Goal: Task Accomplishment & Management: Use online tool/utility

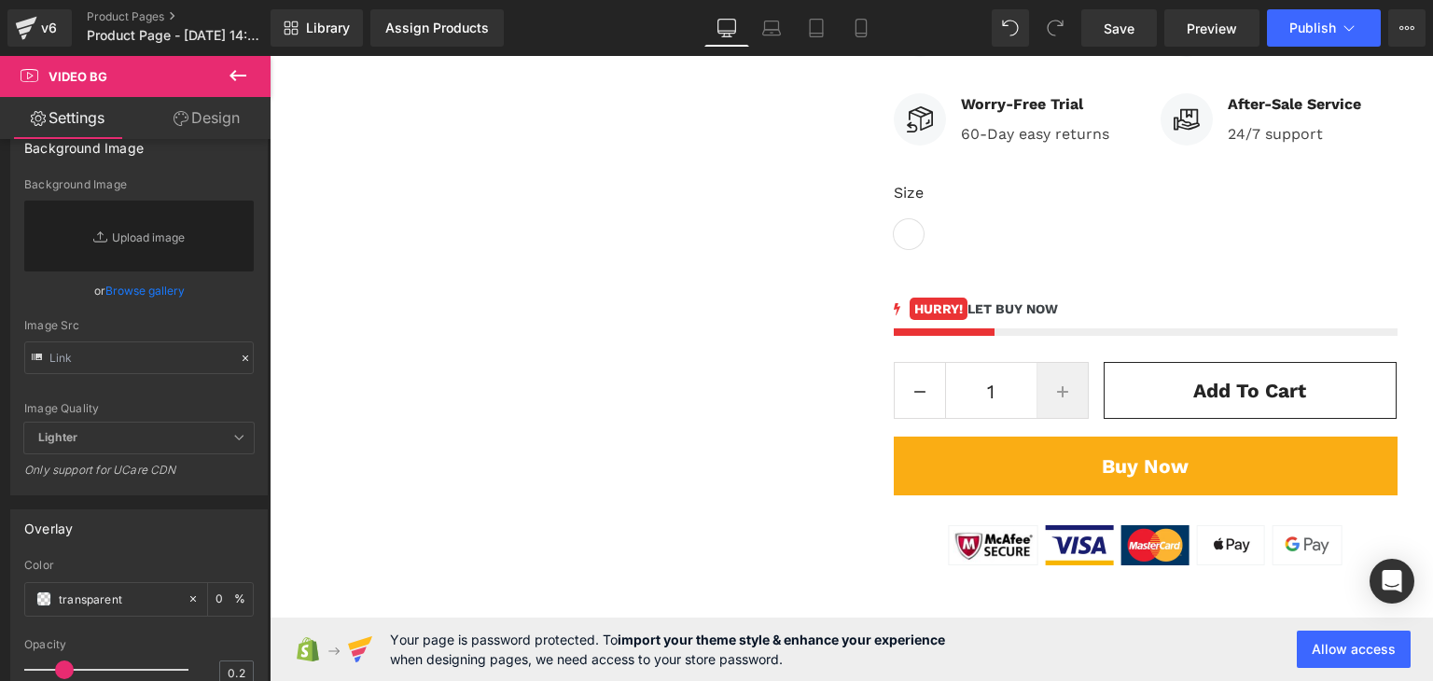
scroll to position [994, 0]
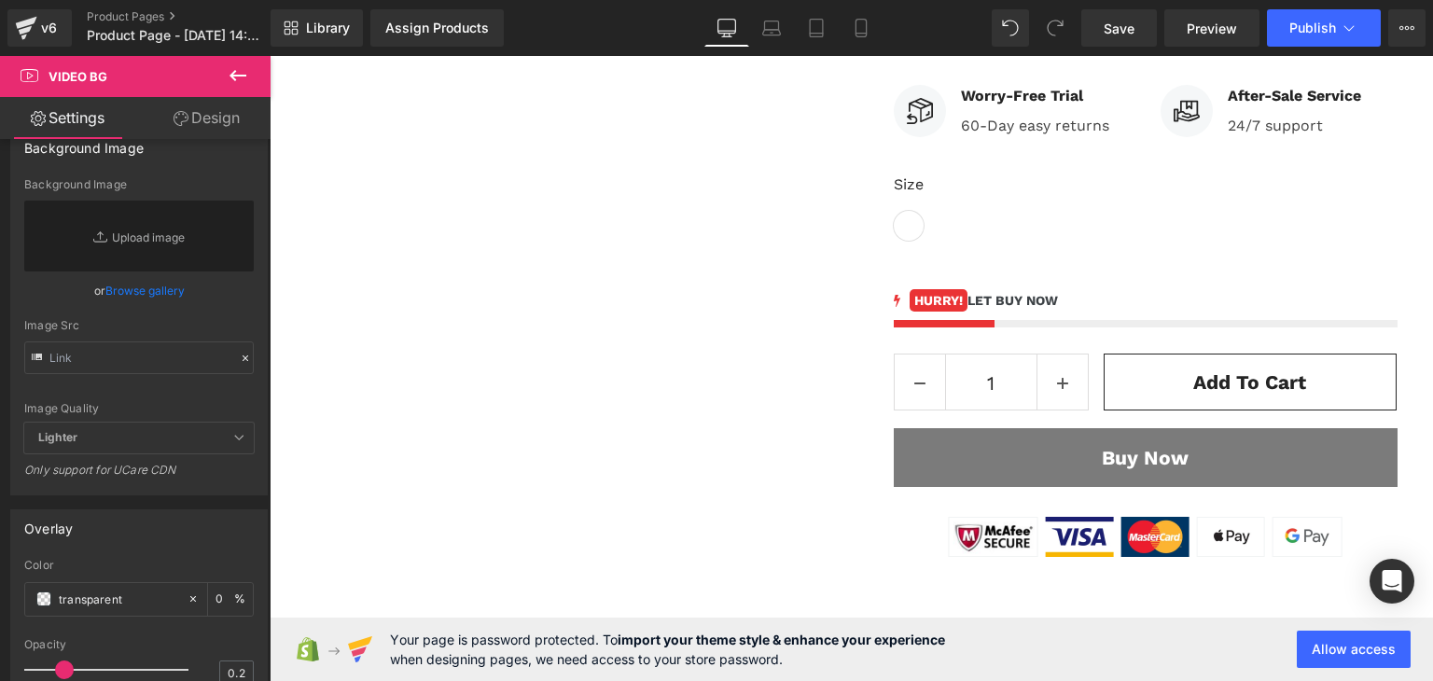
click at [1035, 435] on button "Buy Now" at bounding box center [1145, 458] width 504 height 60
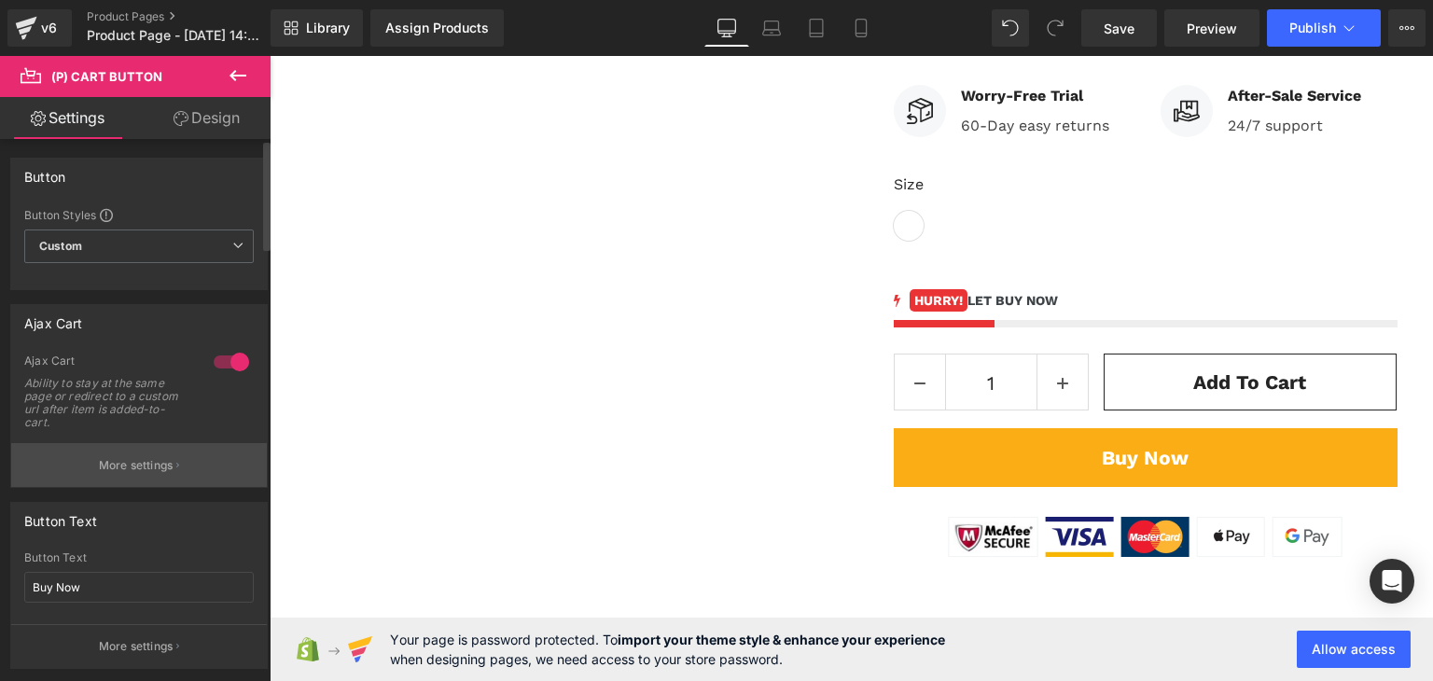
click at [119, 465] on p "More settings" at bounding box center [136, 465] width 75 height 17
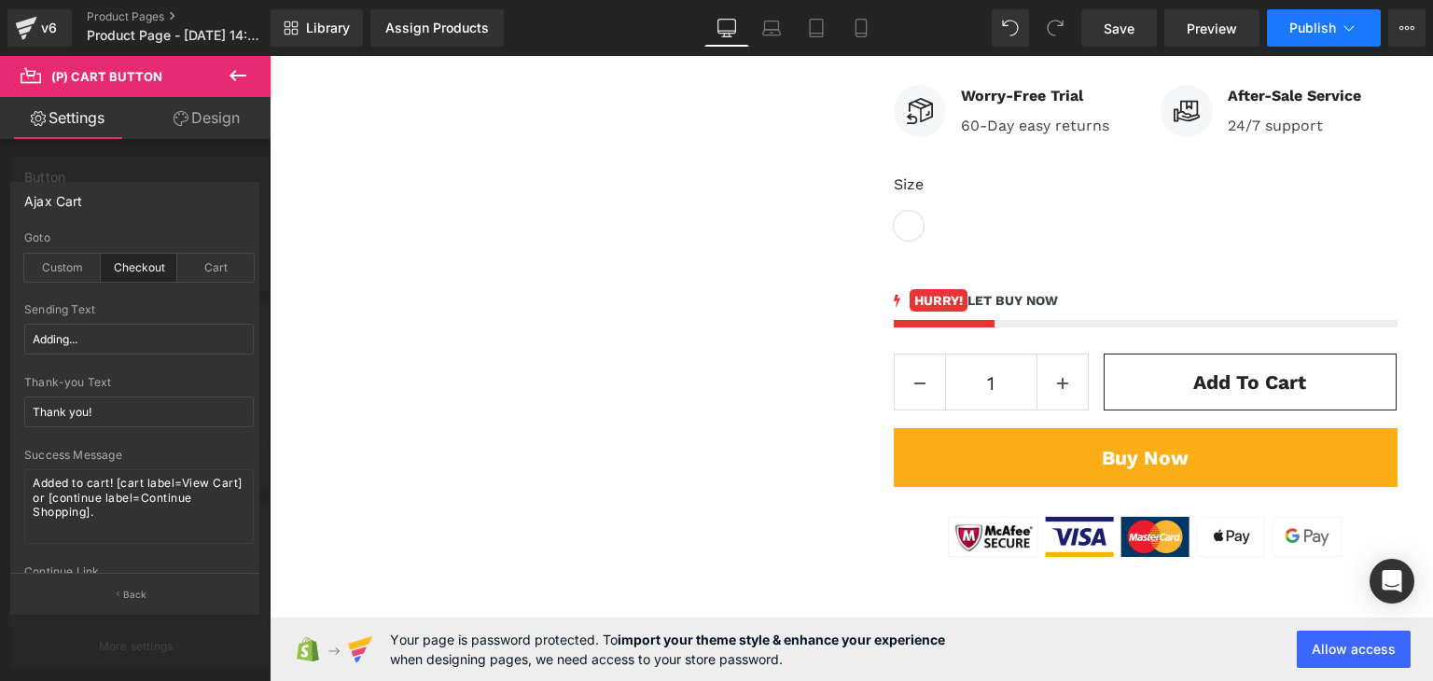
click at [1333, 21] on span "Publish" at bounding box center [1312, 28] width 47 height 15
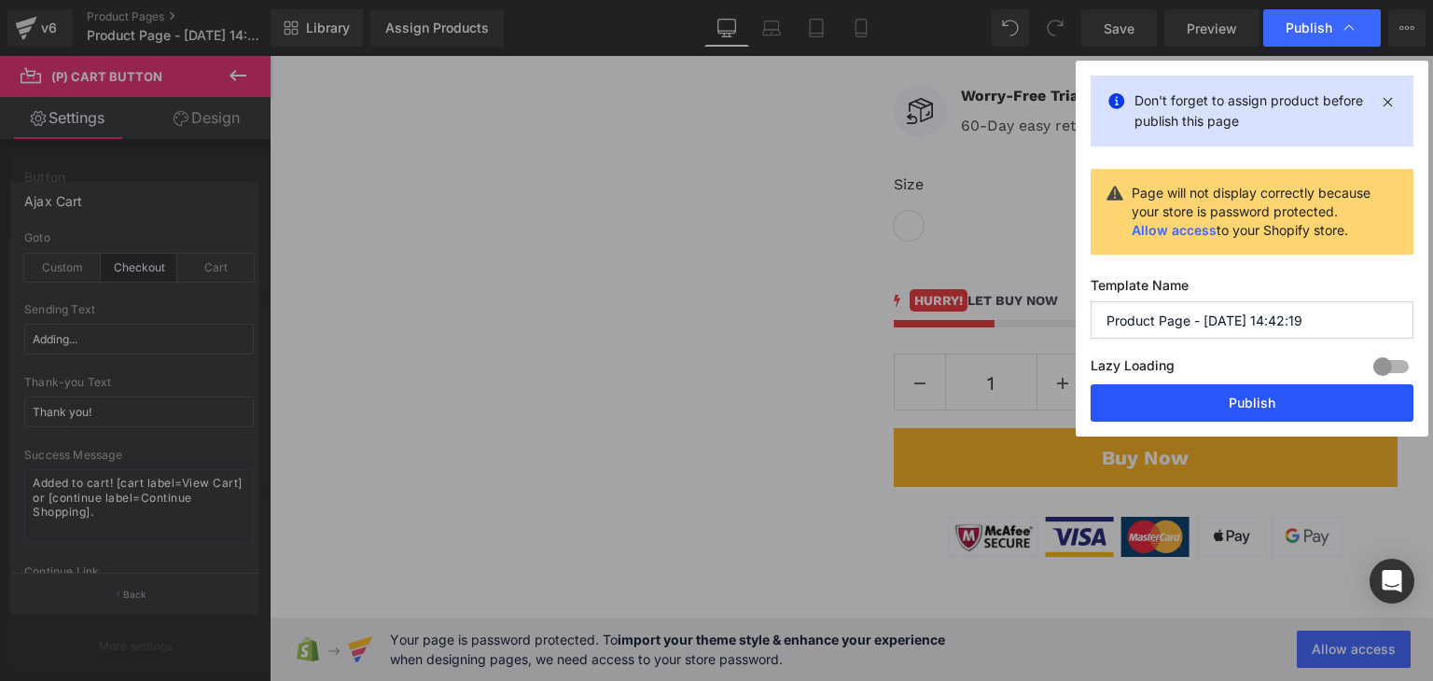
click at [1252, 397] on button "Publish" at bounding box center [1251, 402] width 323 height 37
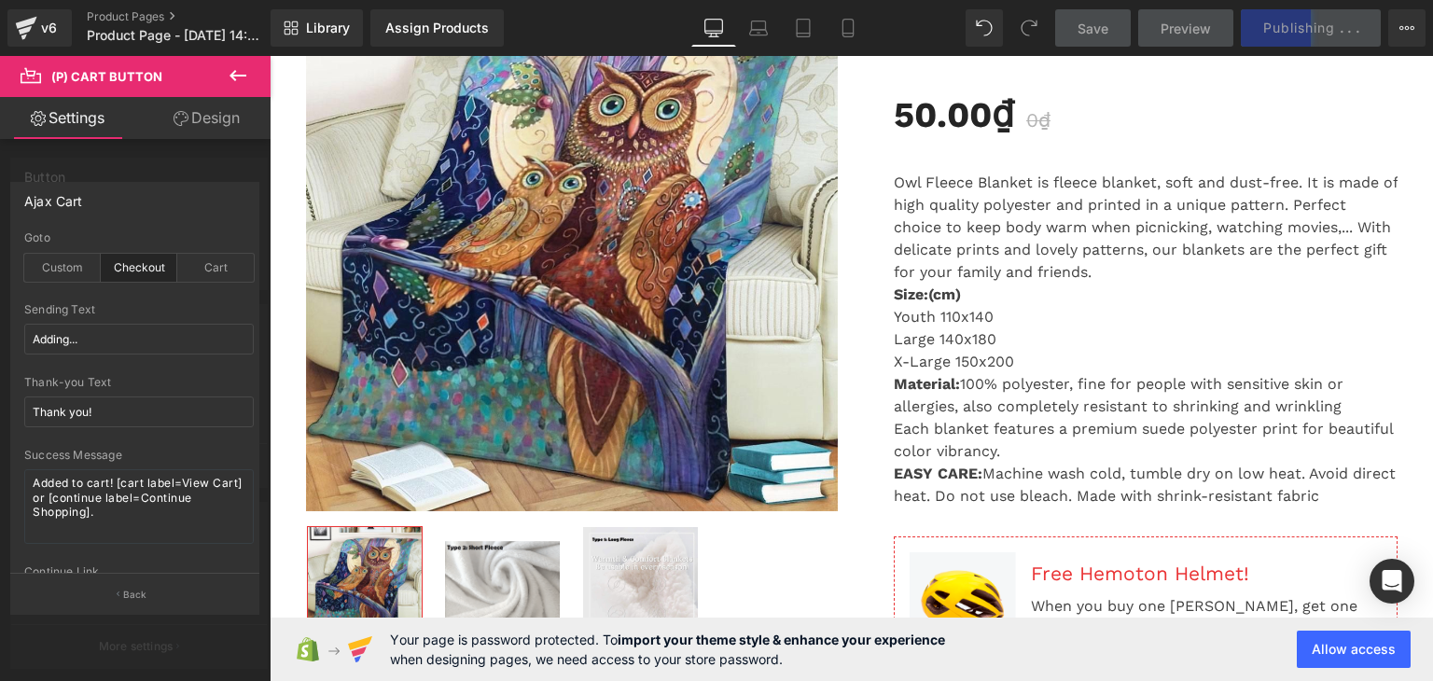
scroll to position [497, 0]
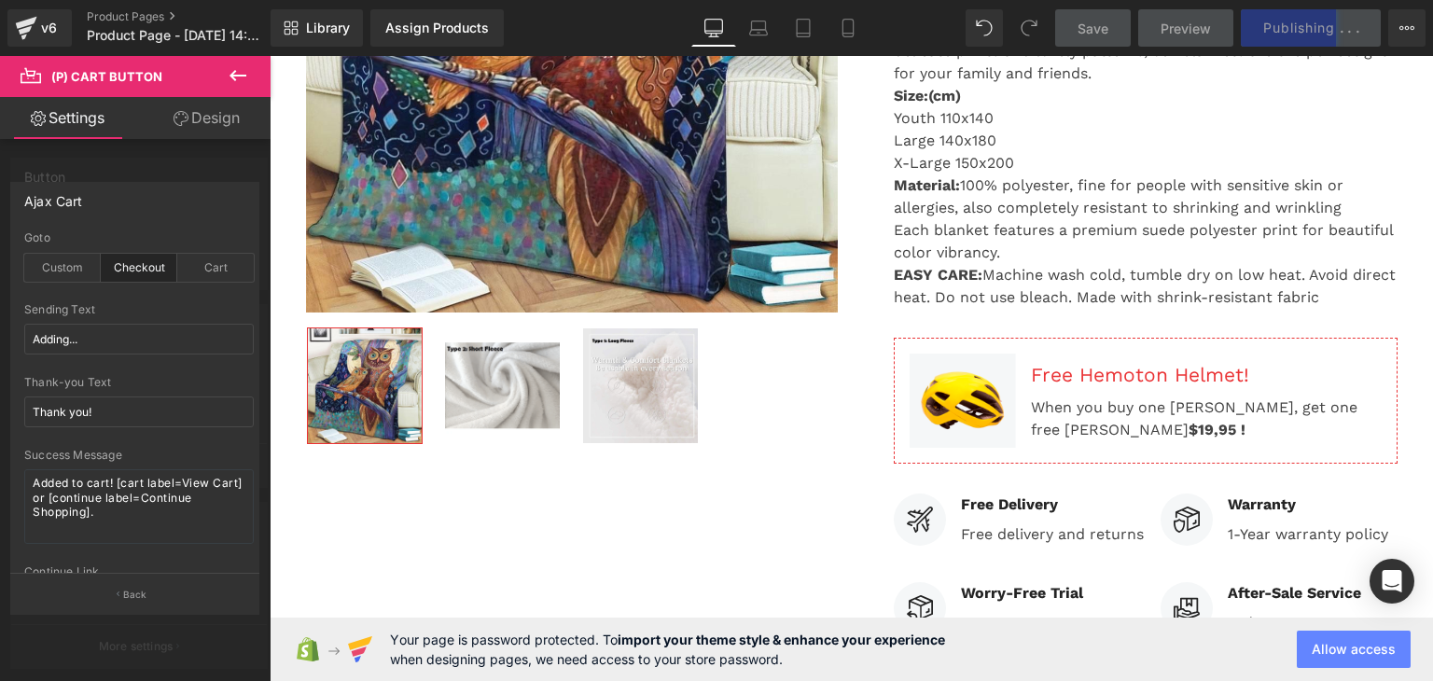
click at [1340, 641] on button "Allow access" at bounding box center [1353, 648] width 114 height 37
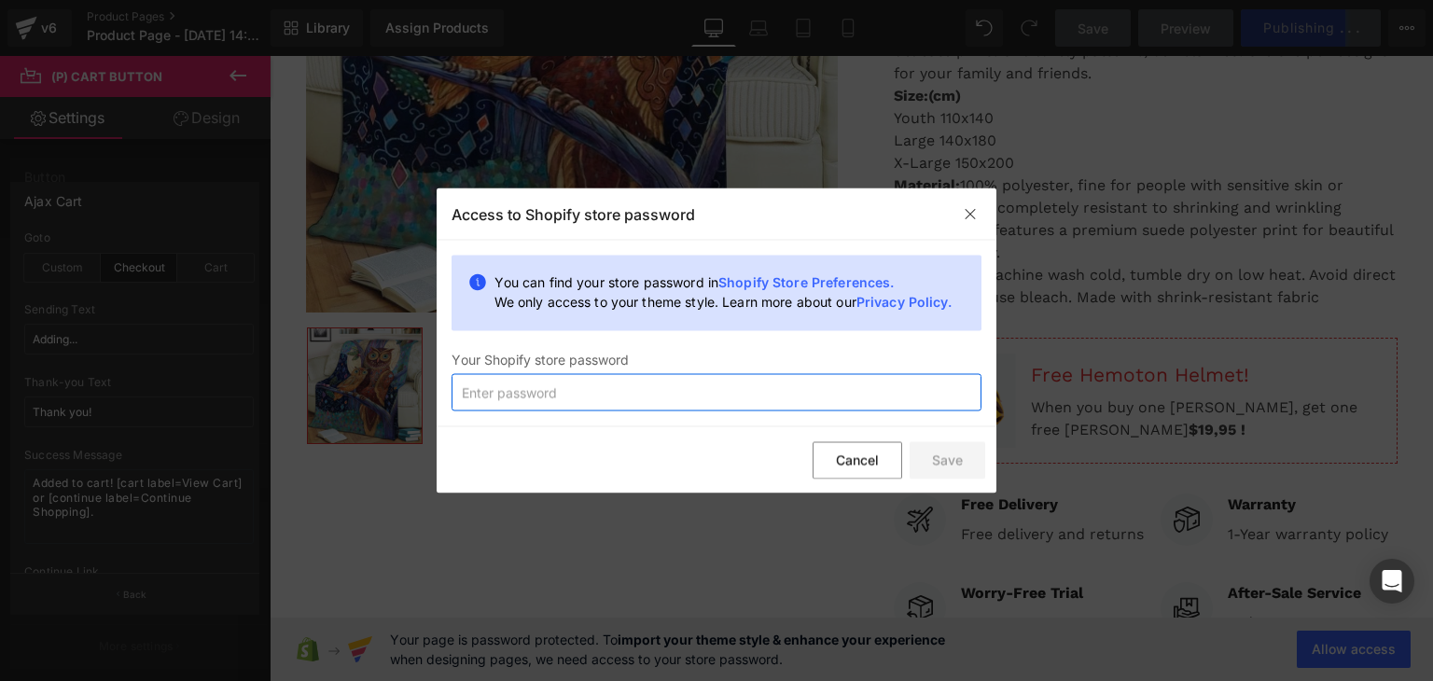
click at [552, 394] on input "text" at bounding box center [716, 392] width 530 height 37
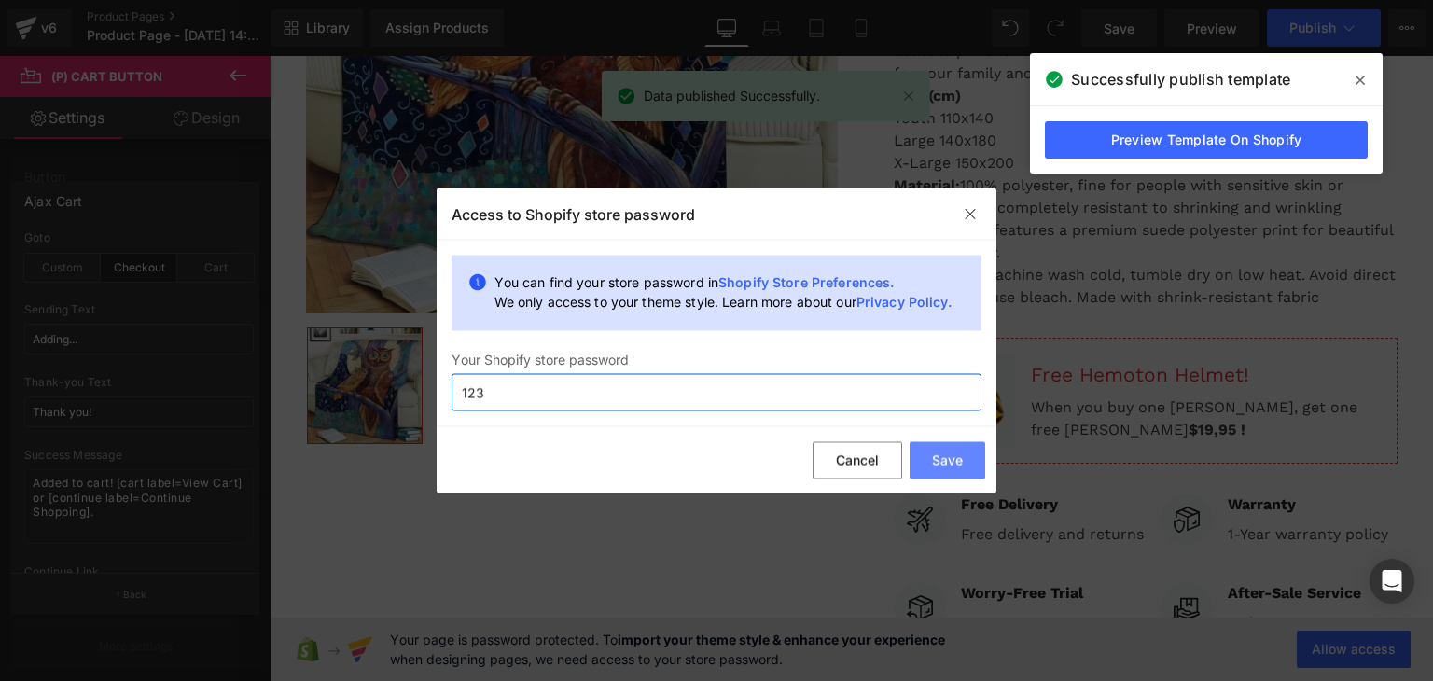
type input "123"
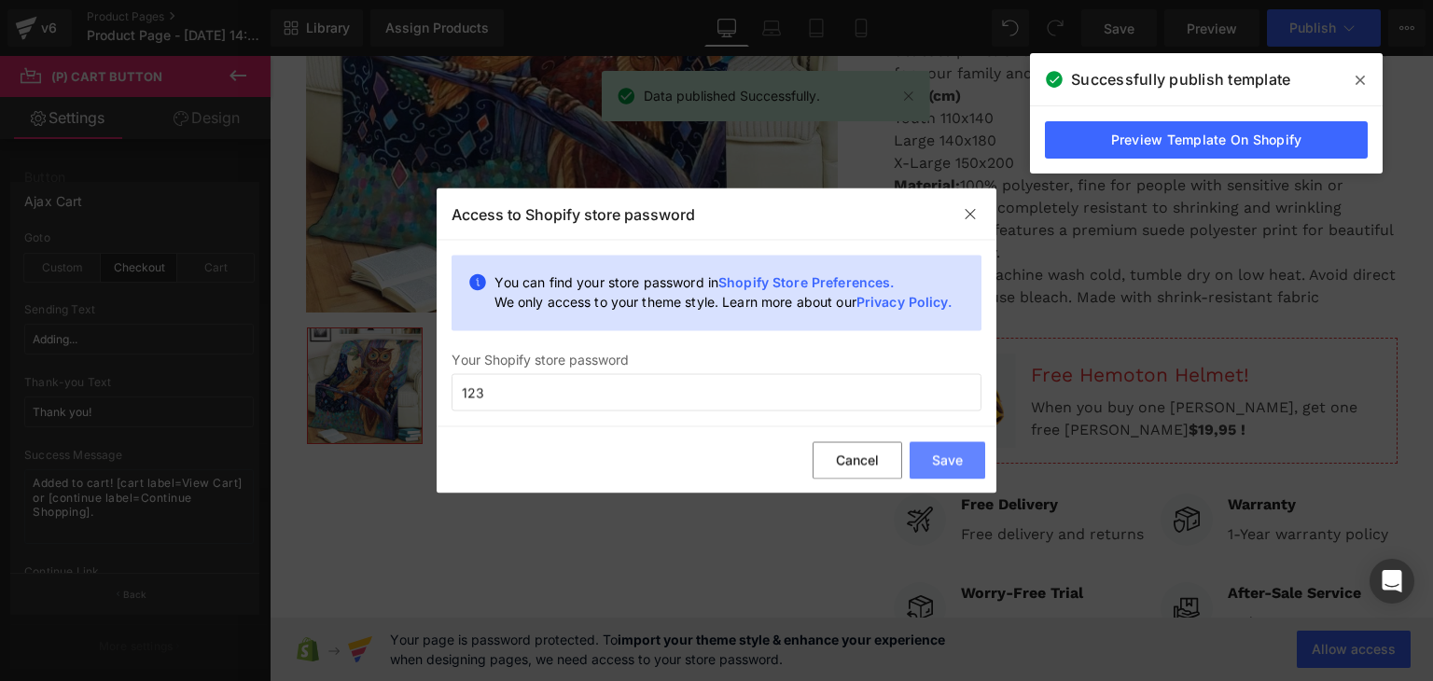
click at [950, 456] on button "Save" at bounding box center [947, 459] width 76 height 37
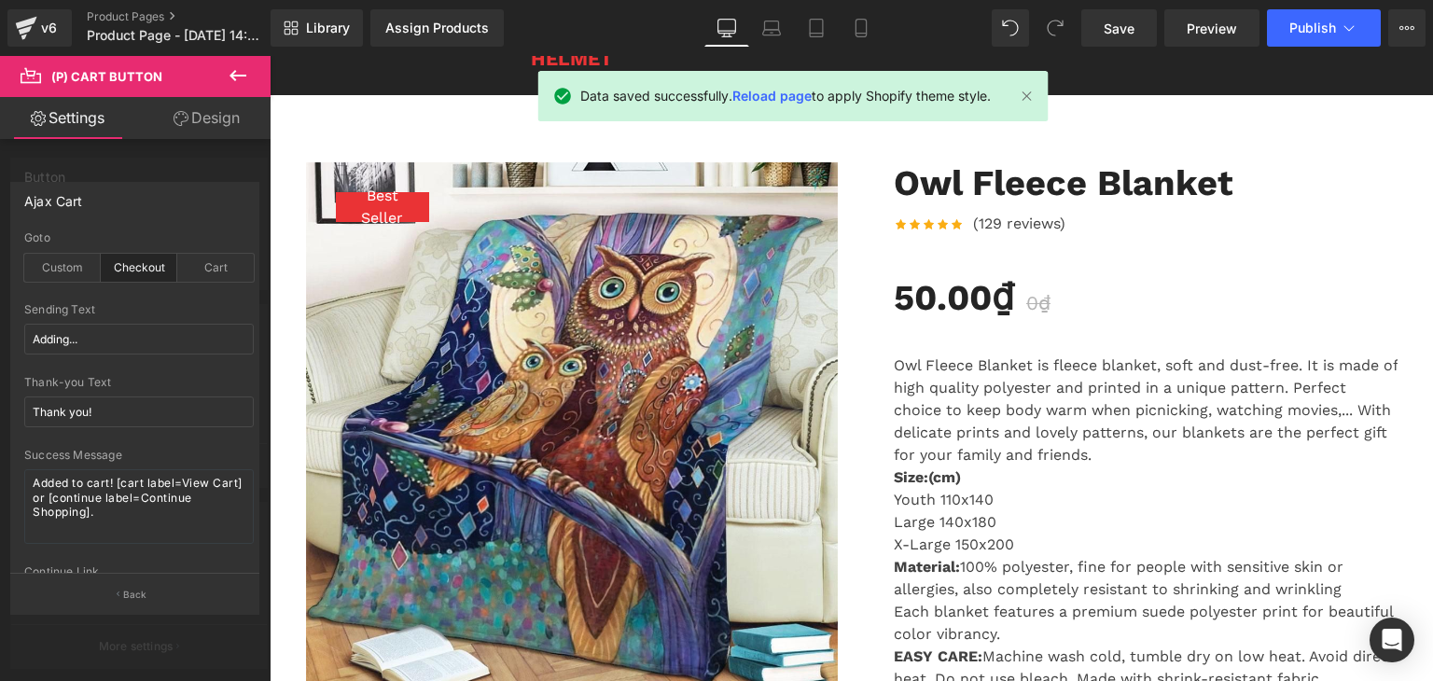
scroll to position [124, 0]
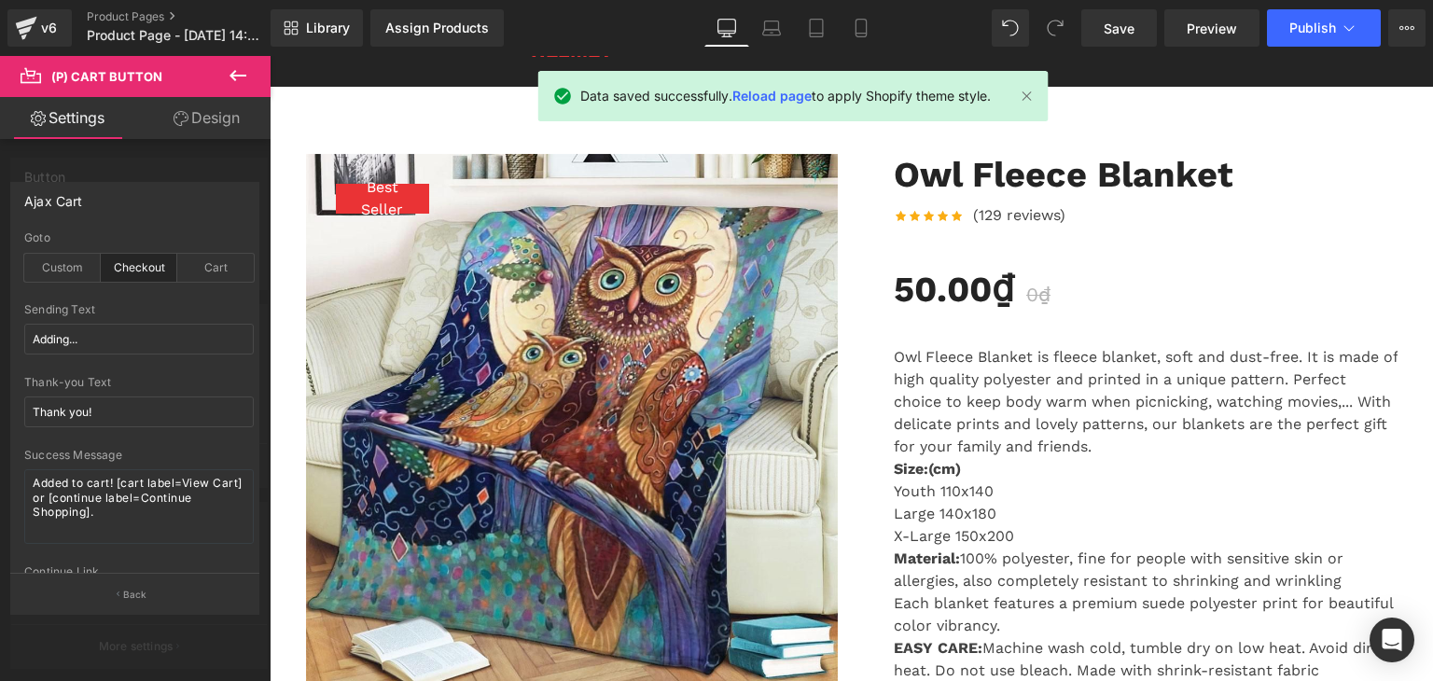
click at [784, 94] on link "Reload page" at bounding box center [771, 96] width 79 height 16
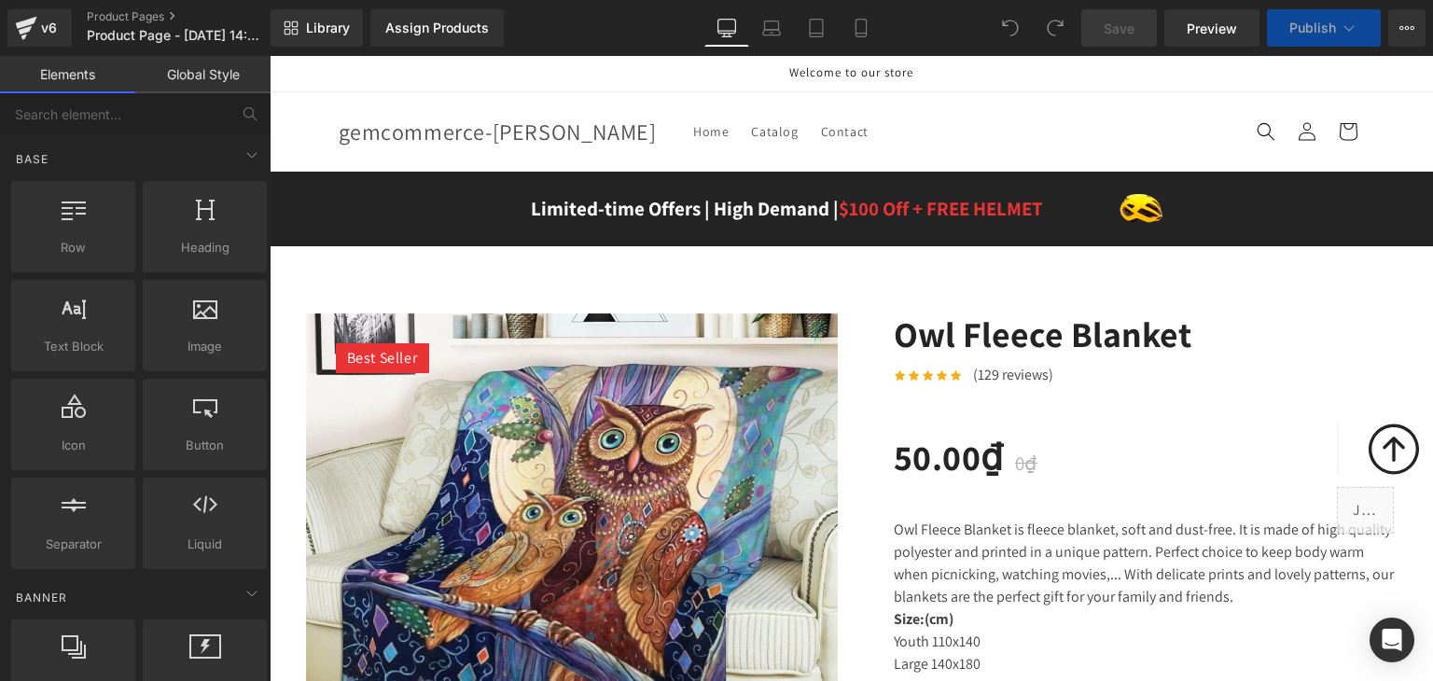
scroll to position [1492, 0]
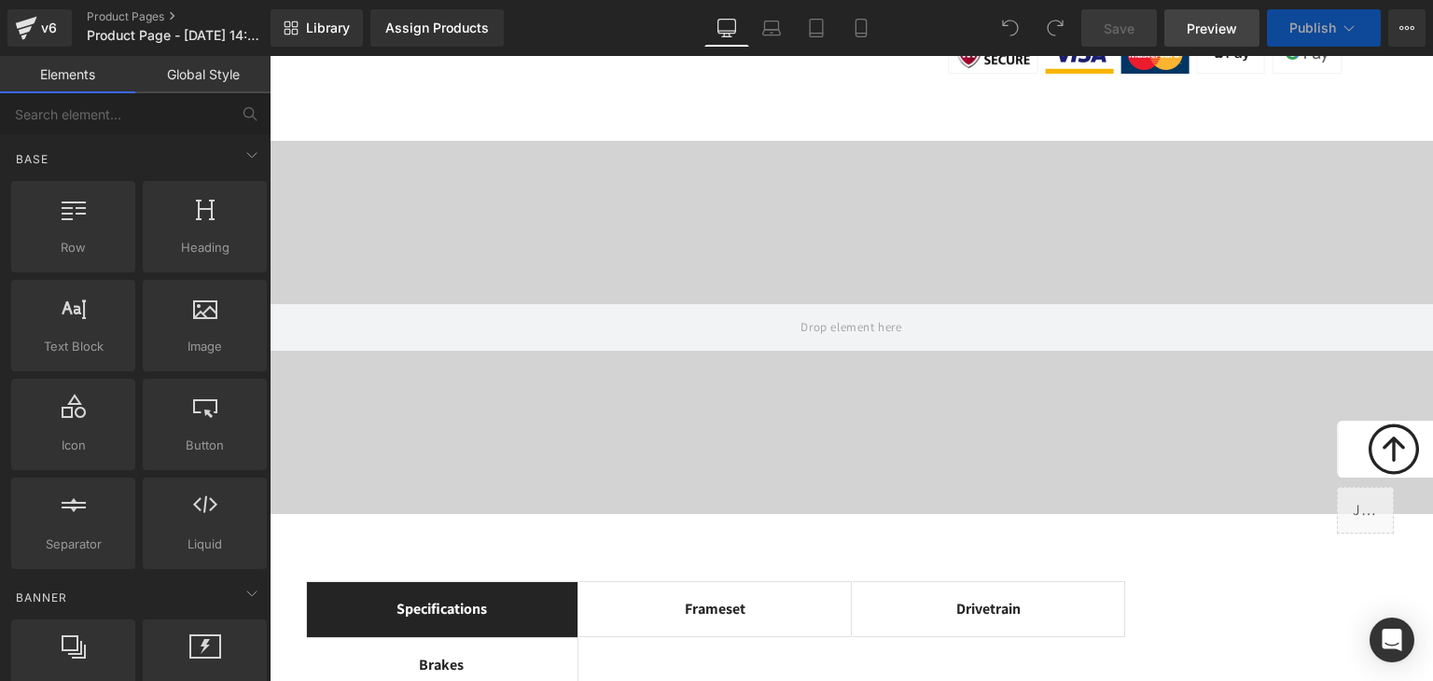
click at [1226, 22] on span "Preview" at bounding box center [1211, 29] width 50 height 20
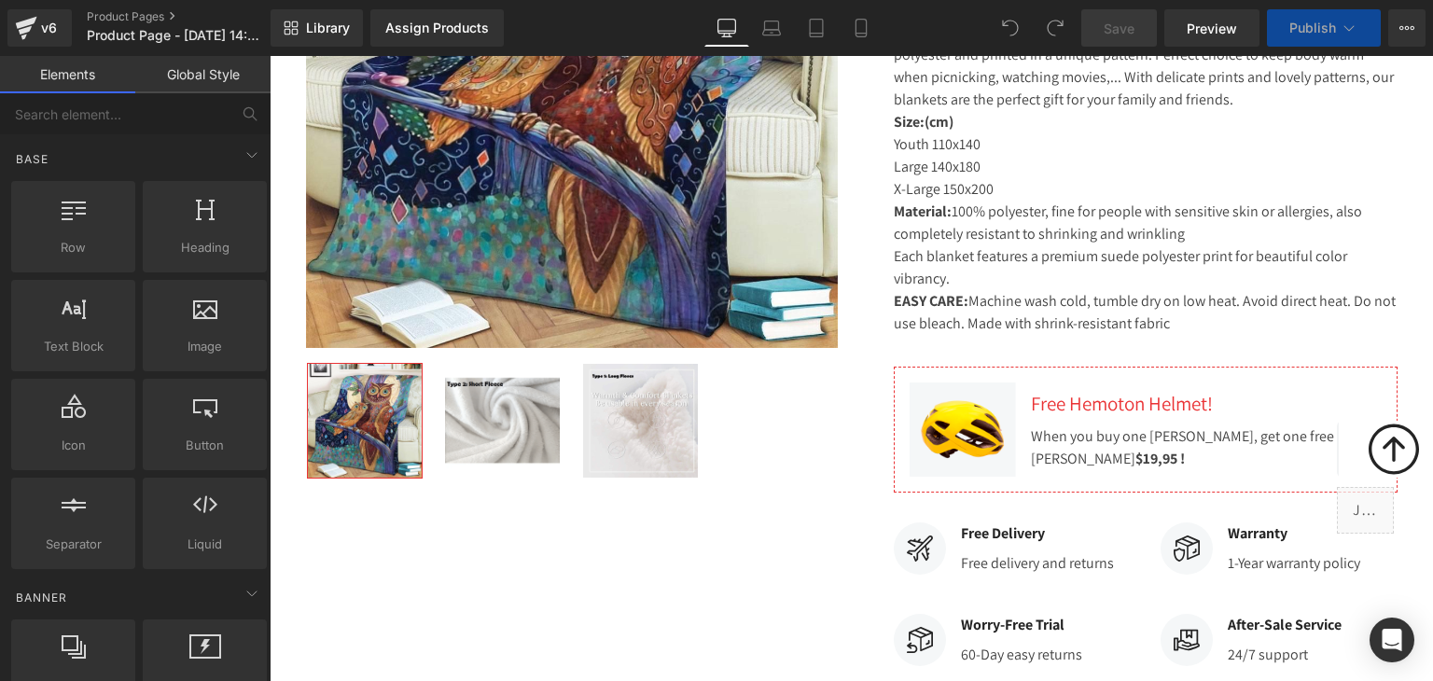
scroll to position [124, 0]
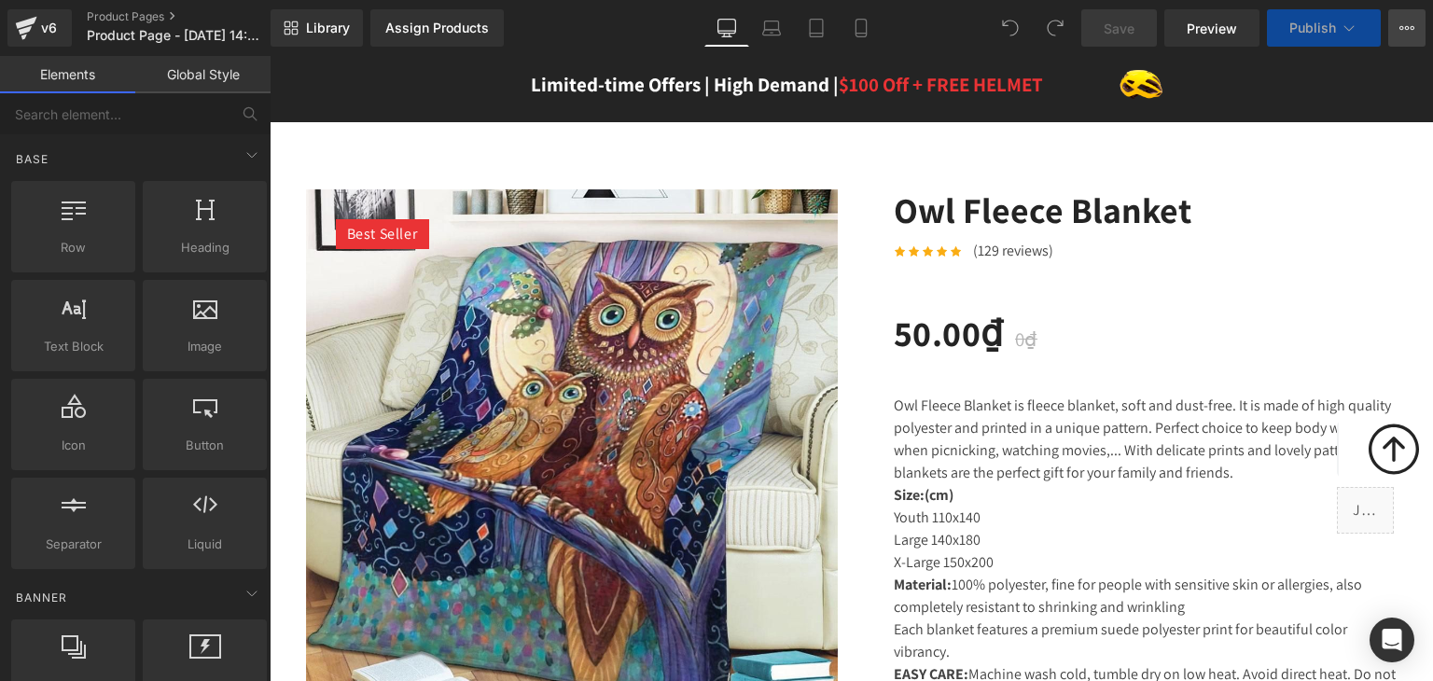
click at [1399, 23] on icon at bounding box center [1406, 28] width 15 height 15
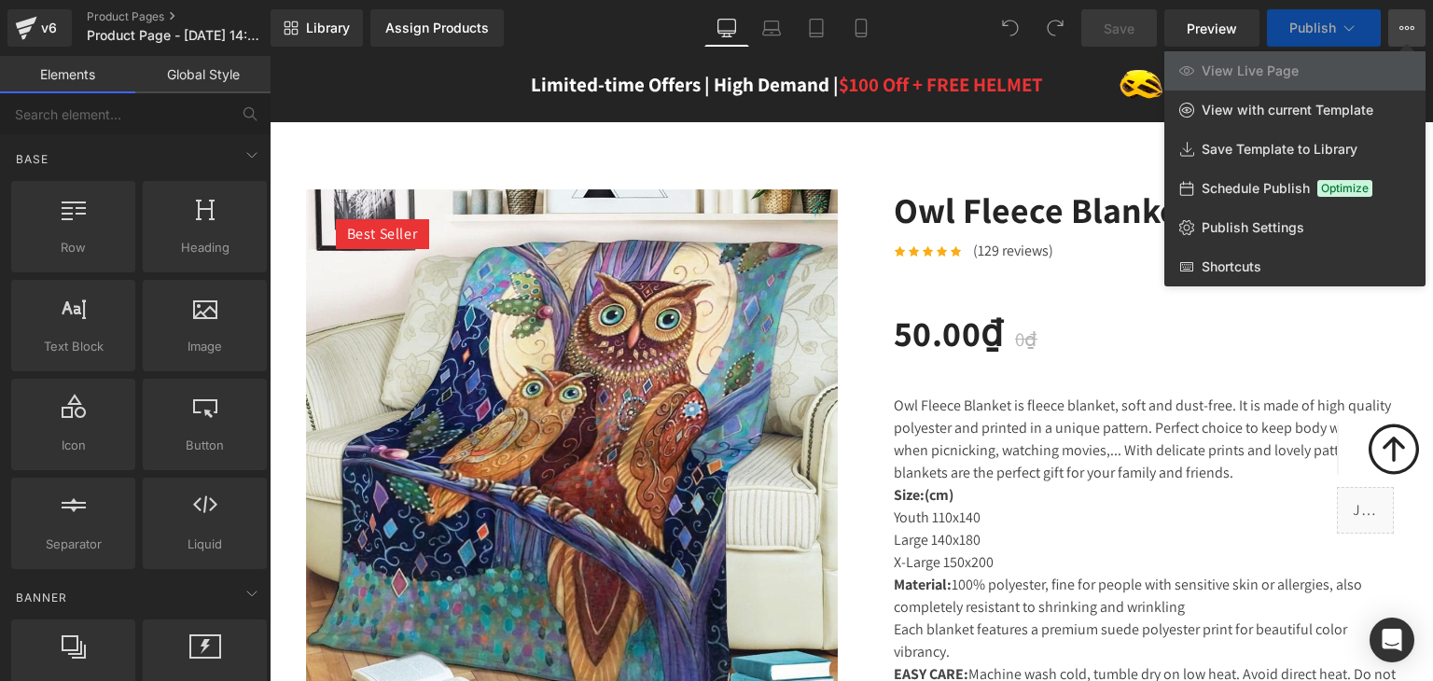
scroll to position [0, 0]
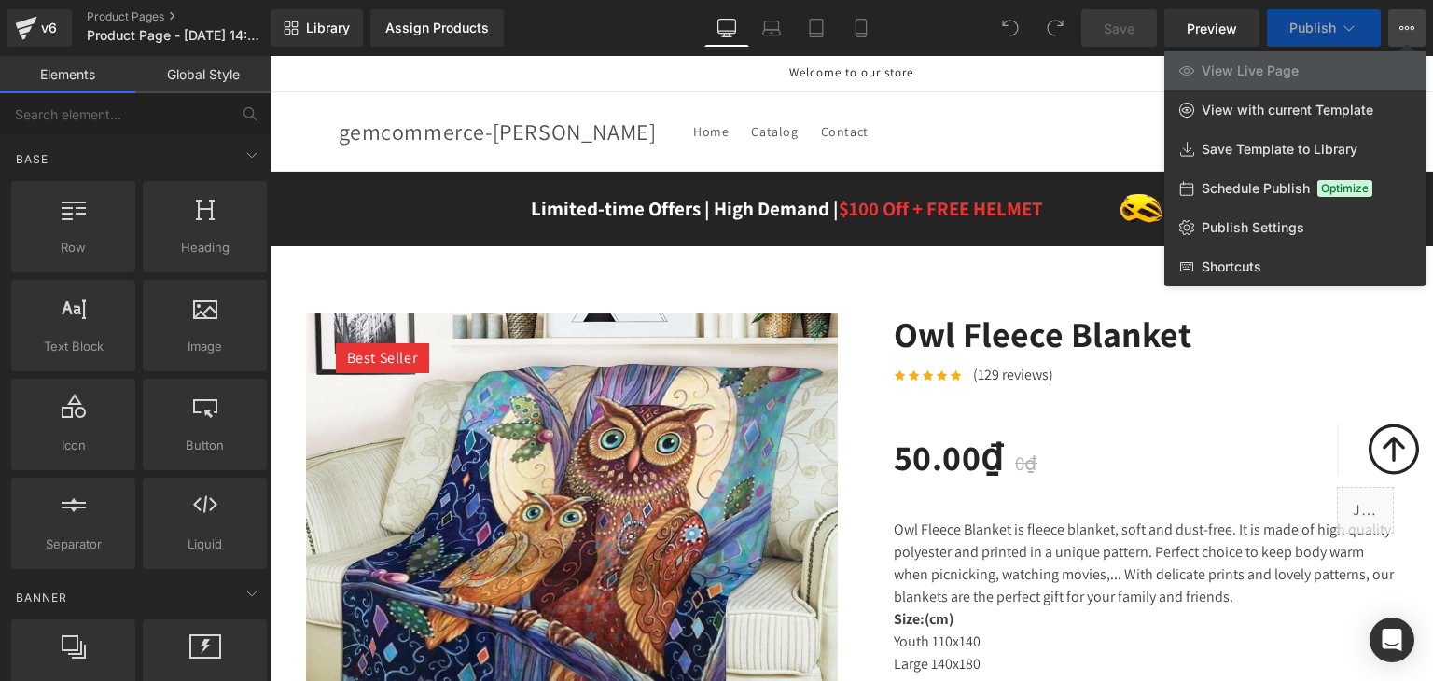
click at [928, 11] on div "Library Assign Products Product Preview No product match your search. Please tr…" at bounding box center [851, 27] width 1162 height 37
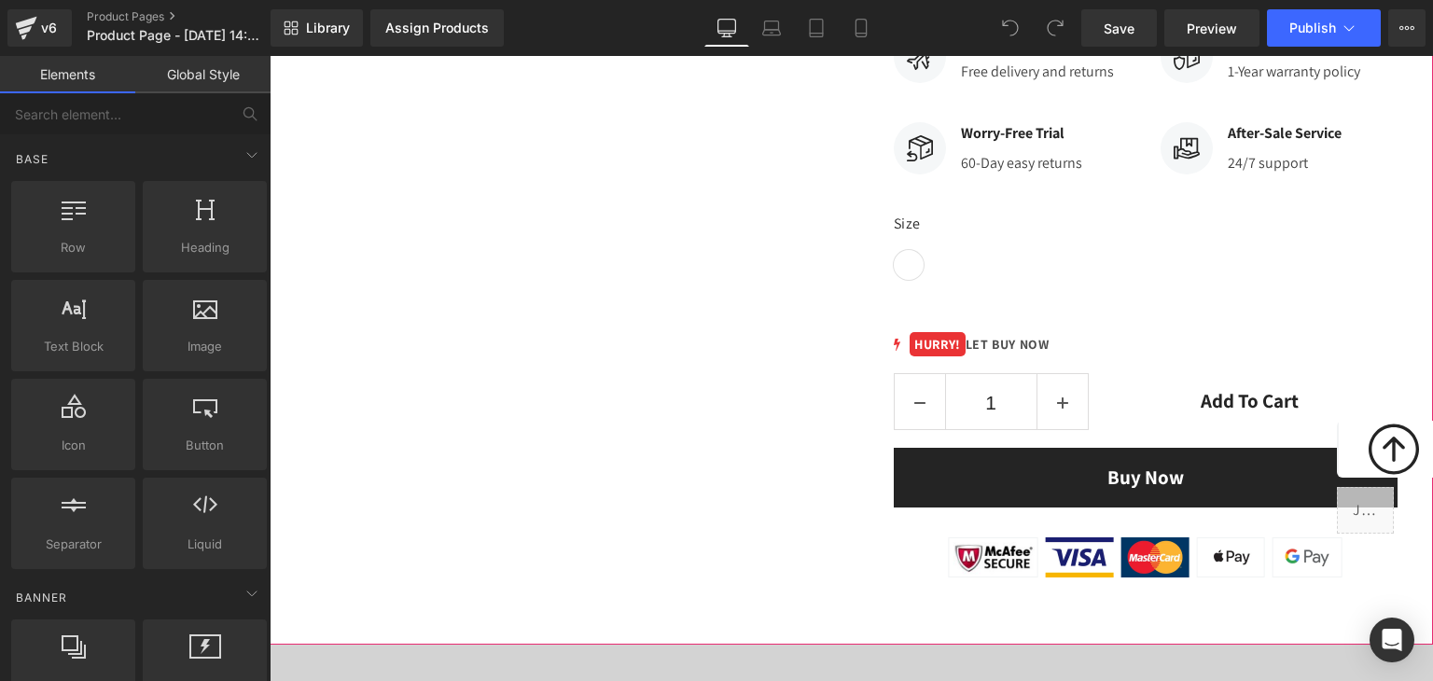
scroll to position [994, 0]
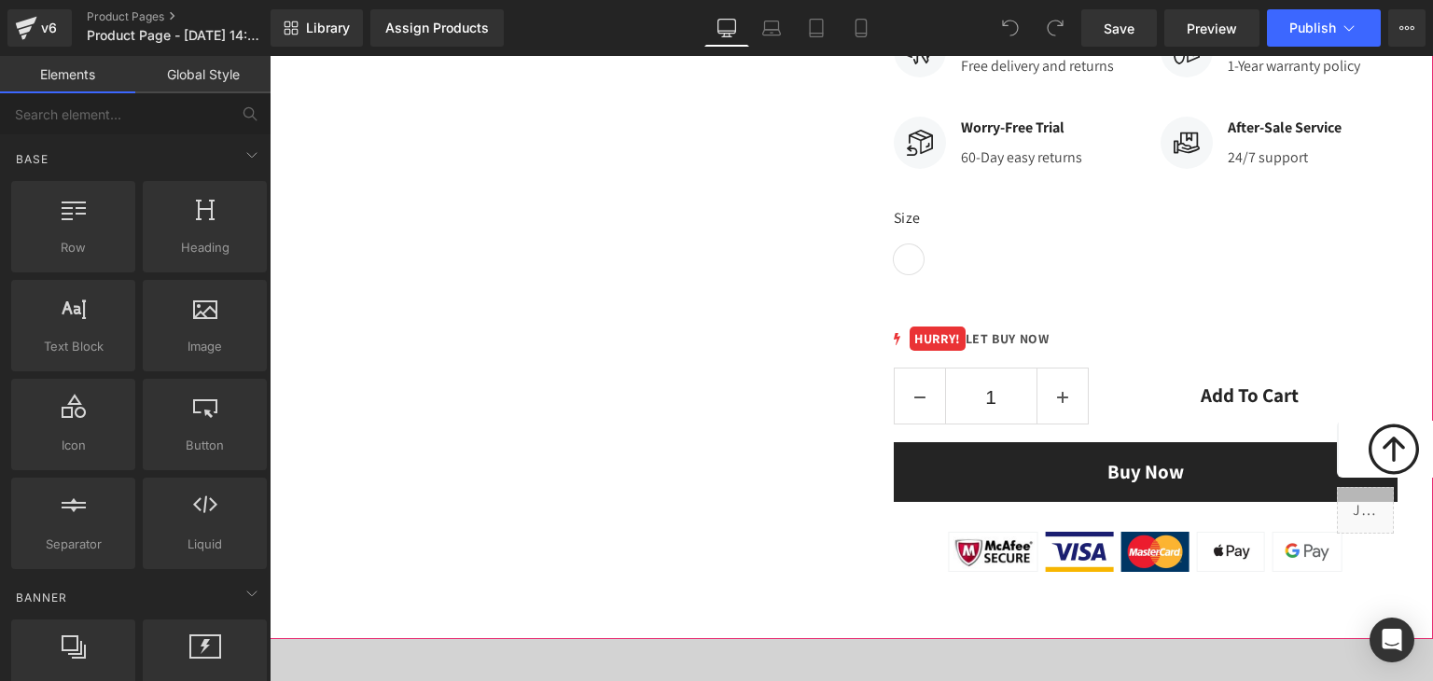
click at [1051, 476] on button "Buy Now" at bounding box center [1145, 472] width 504 height 60
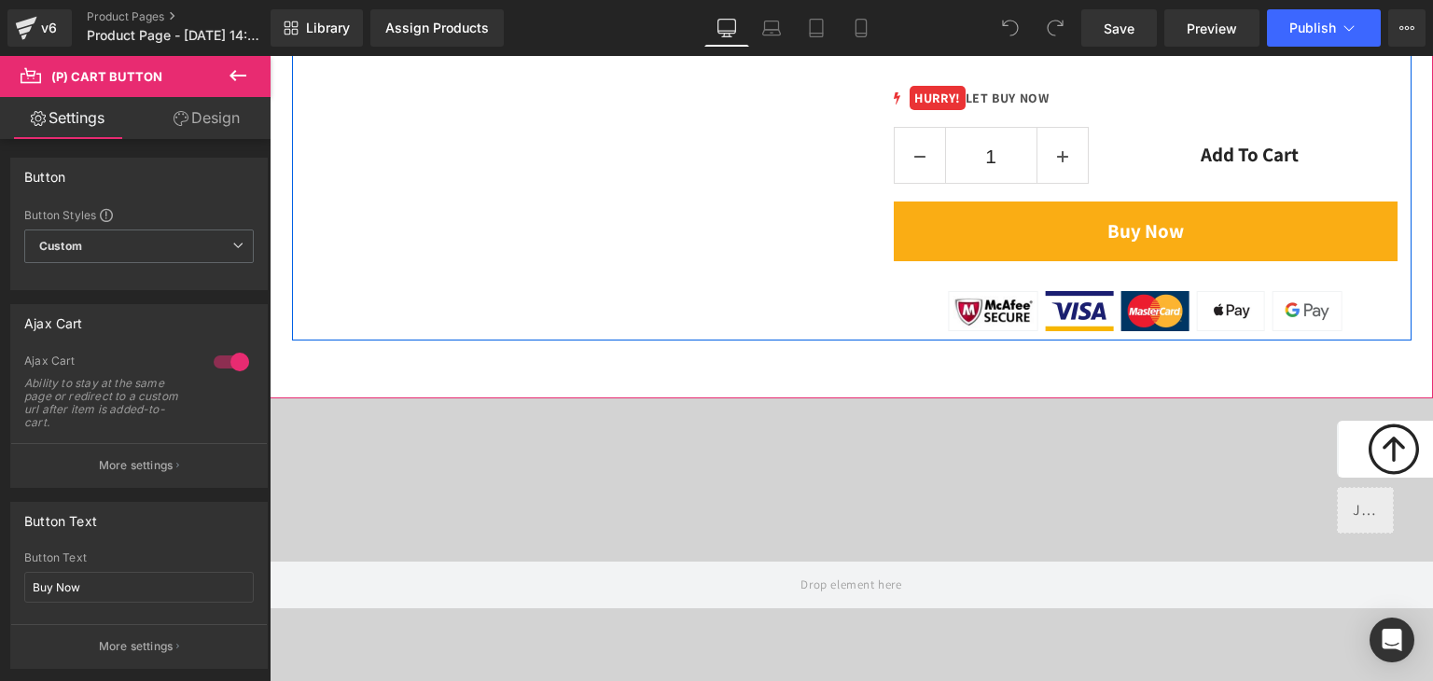
scroll to position [1243, 0]
